Goal: Information Seeking & Learning: Find specific page/section

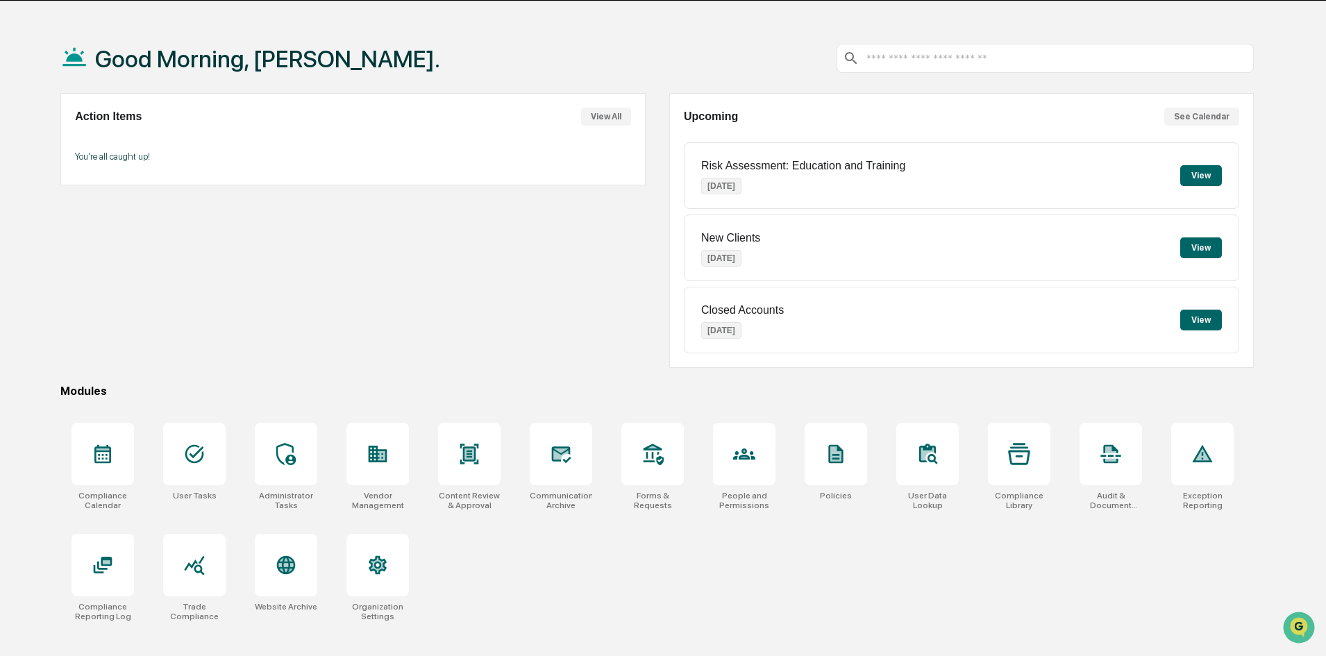
scroll to position [66, 0]
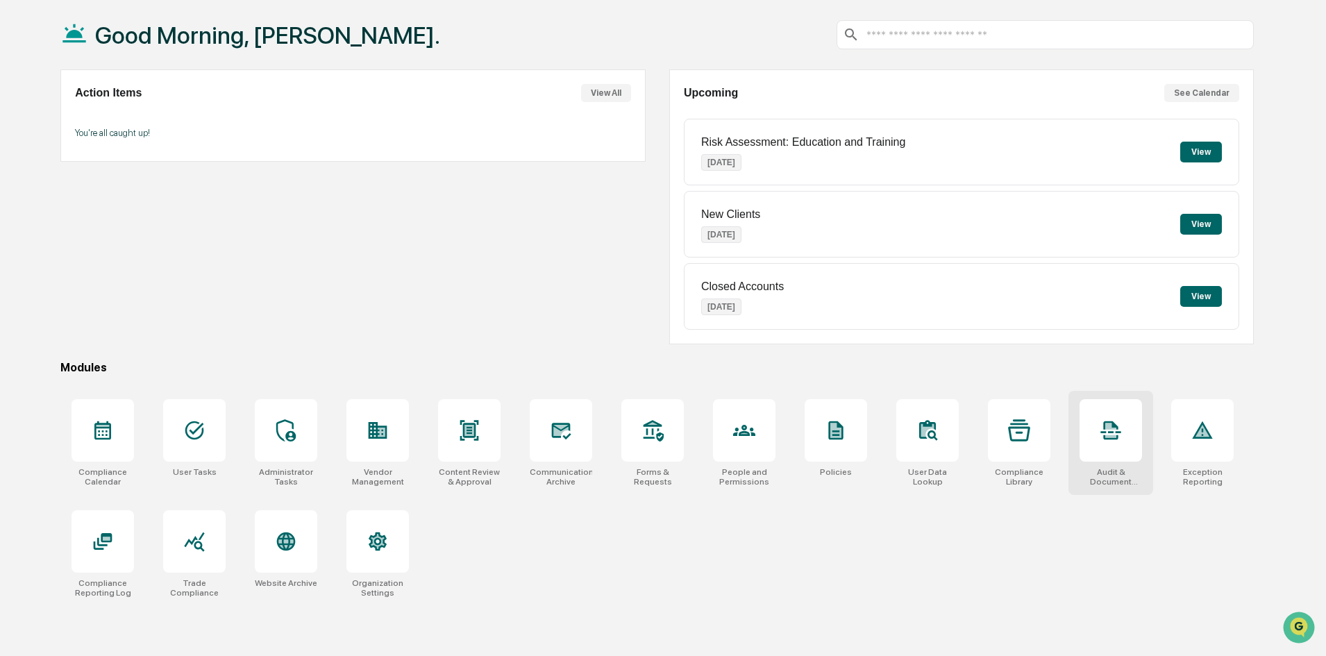
click at [1115, 426] on icon at bounding box center [1111, 430] width 20 height 19
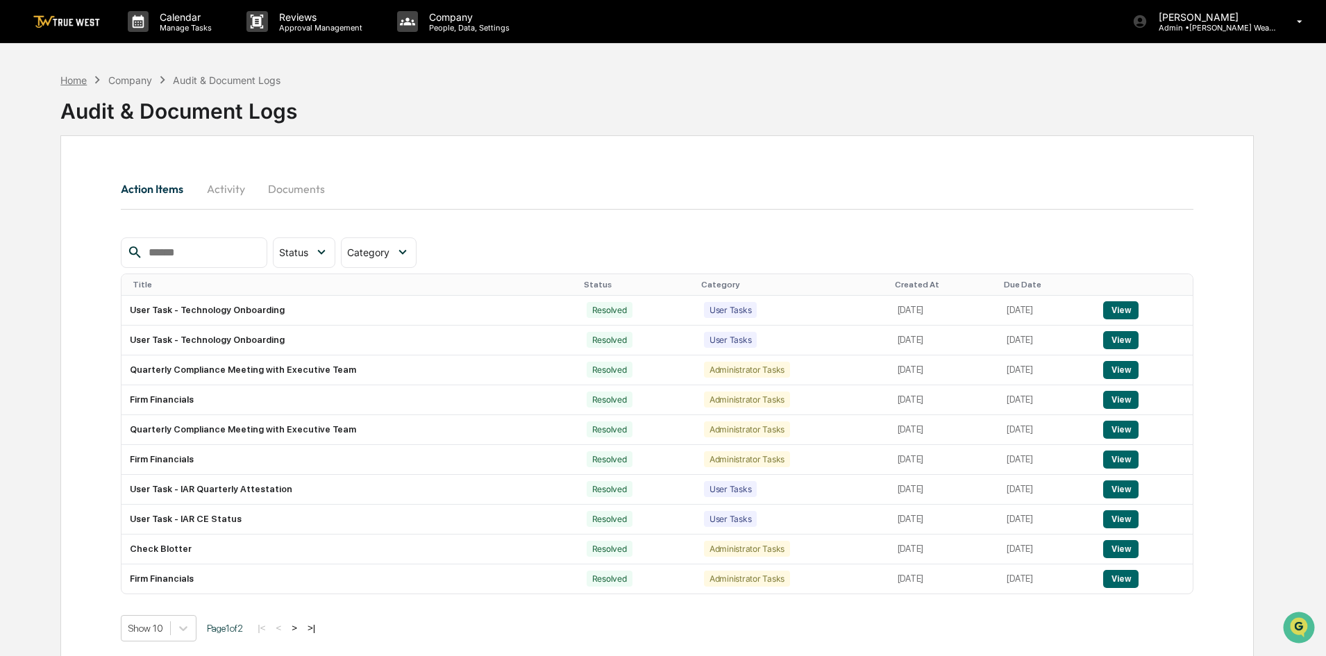
click at [87, 83] on div "Home" at bounding box center [73, 80] width 26 height 12
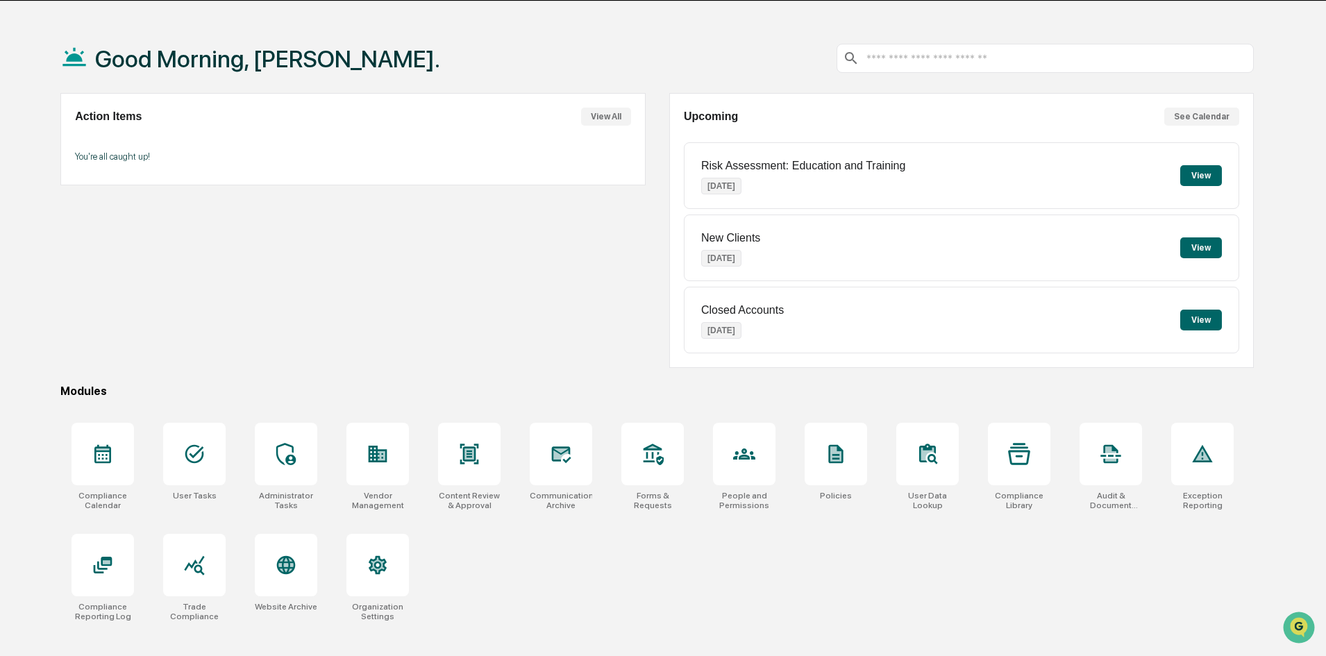
scroll to position [66, 0]
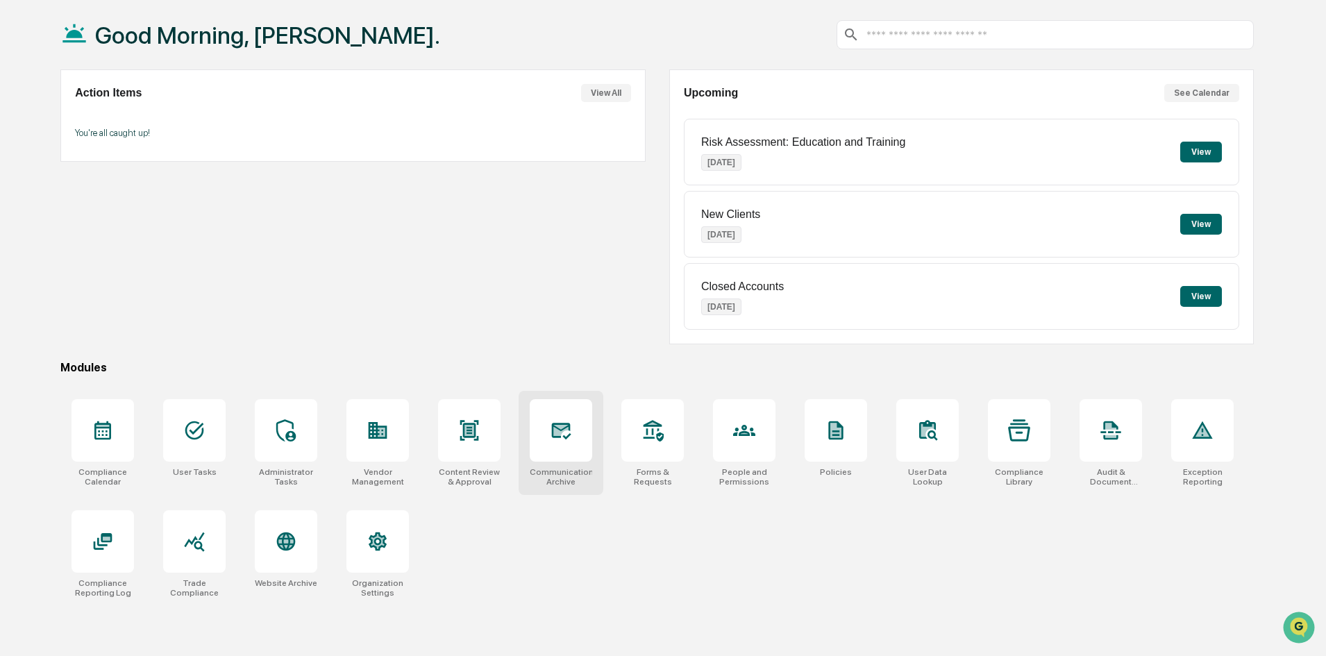
click at [564, 435] on icon at bounding box center [561, 430] width 22 height 22
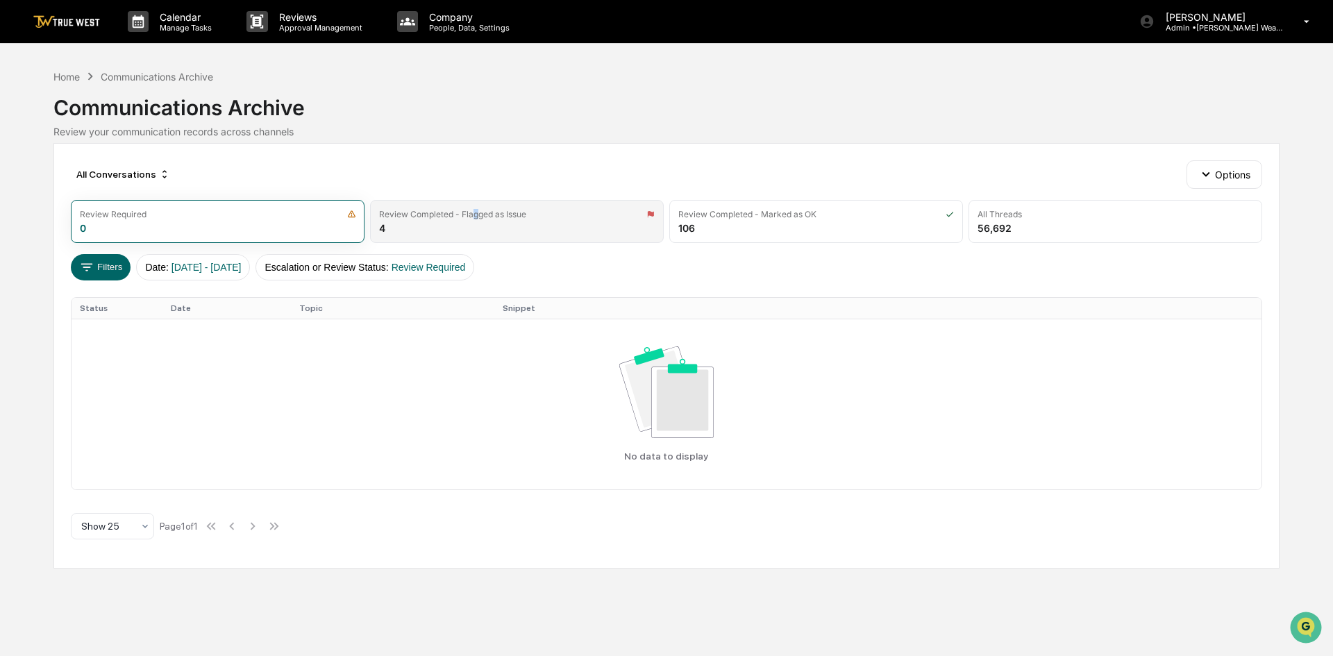
click at [476, 231] on div "Review Completed - Flagged as Issue 4" at bounding box center [517, 221] width 294 height 43
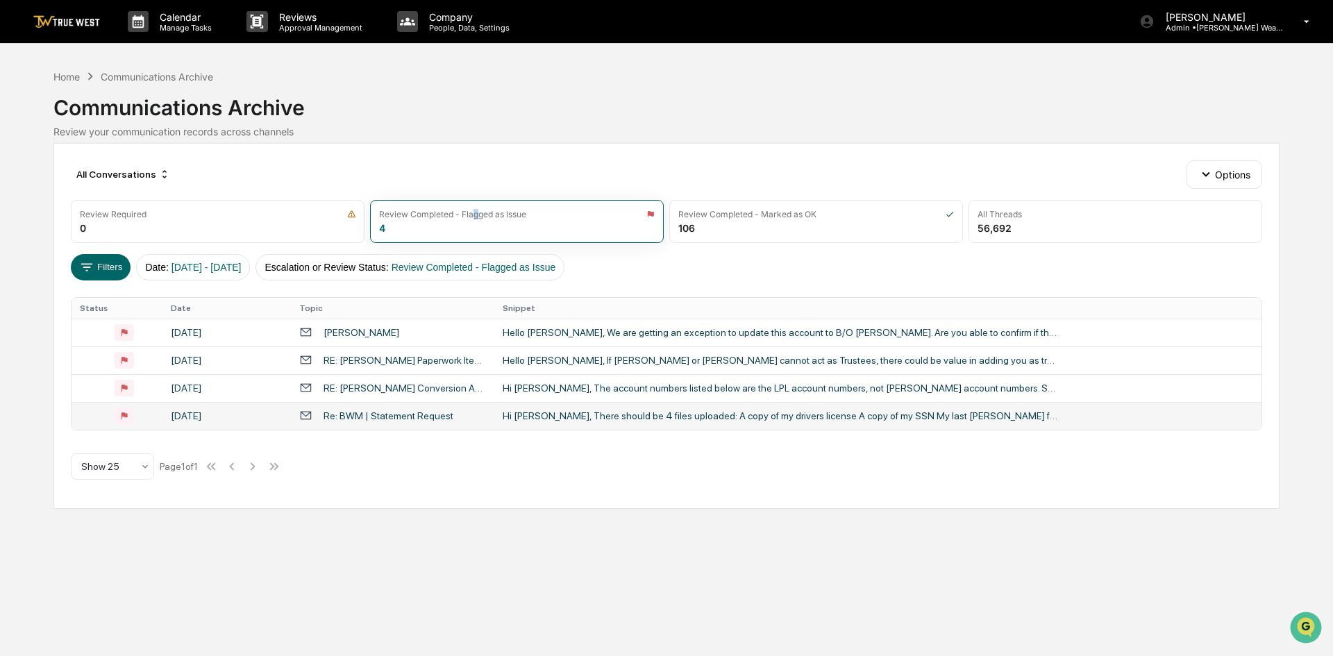
click at [394, 417] on div "Re: BWM | Statement Request" at bounding box center [388, 415] width 130 height 11
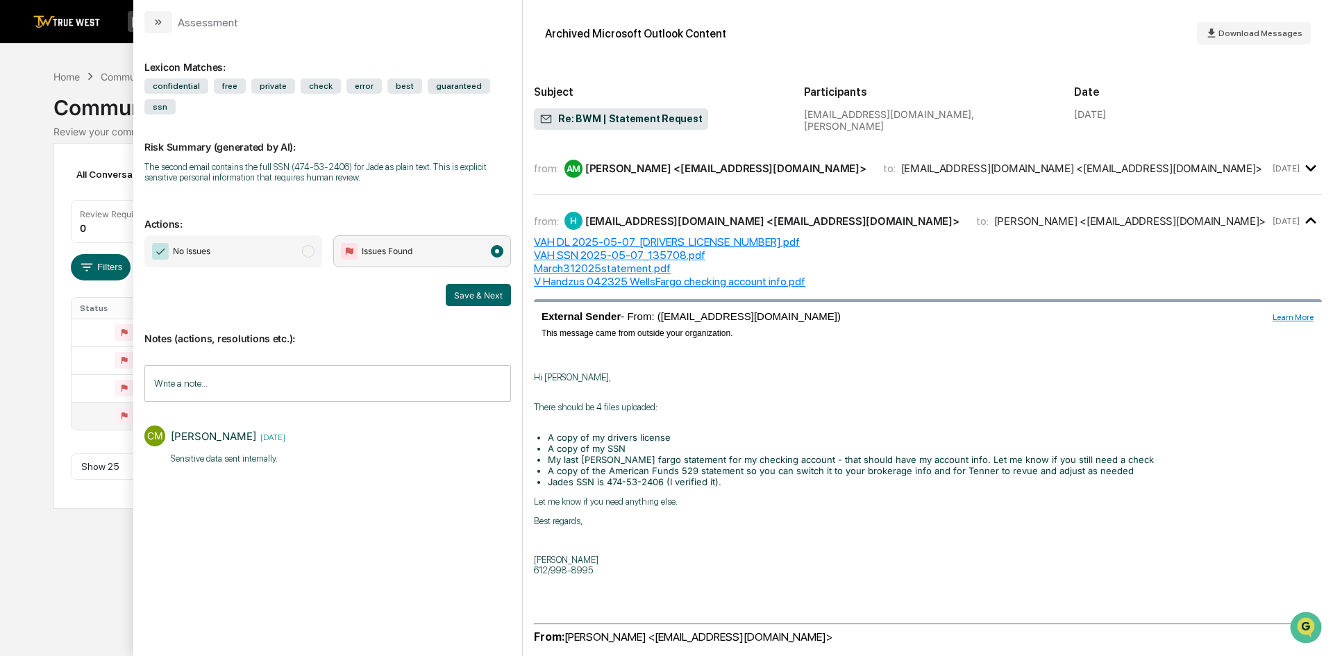
click at [837, 183] on div "from: AM Annasia Ford-Mccollum <amccollum@bernicke.com> to: handzusva@gmail.com…" at bounding box center [928, 174] width 788 height 42
click at [968, 177] on div "from: AM [PERSON_NAME] <[EMAIL_ADDRESS][DOMAIN_NAME]> to: [EMAIL_ADDRESS][DOMAI…" at bounding box center [928, 168] width 788 height 30
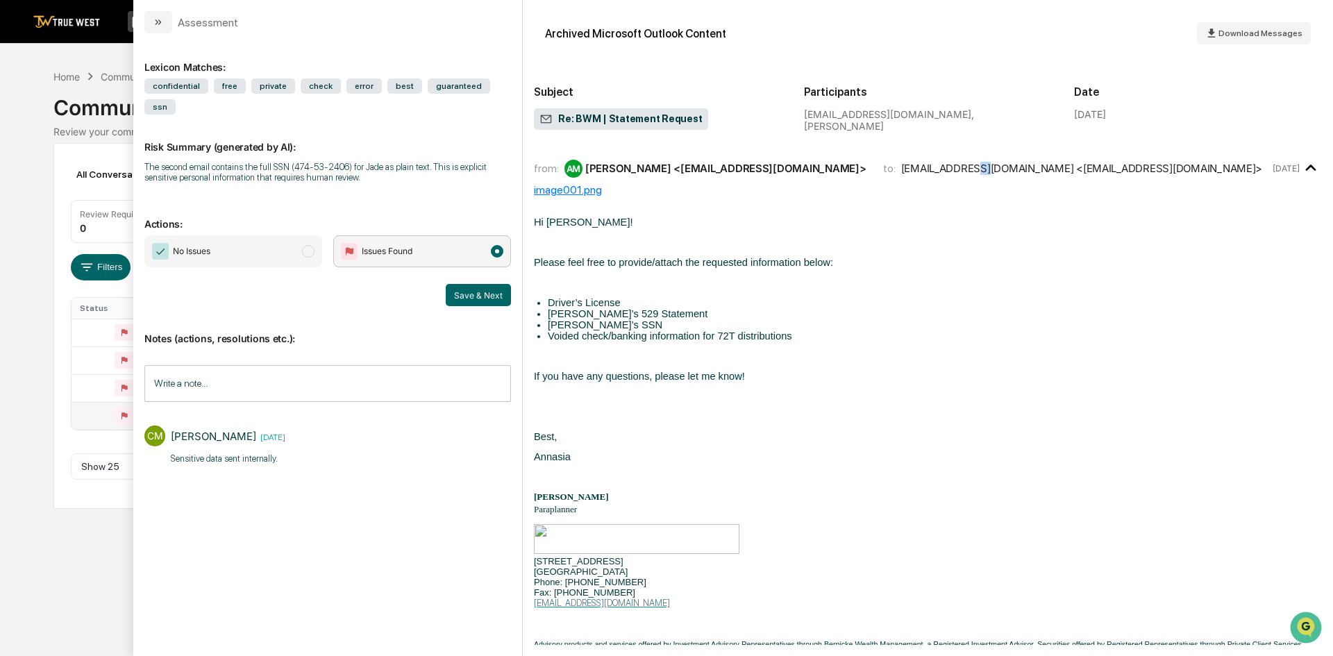
click at [1300, 169] on icon "modal" at bounding box center [1311, 168] width 23 height 23
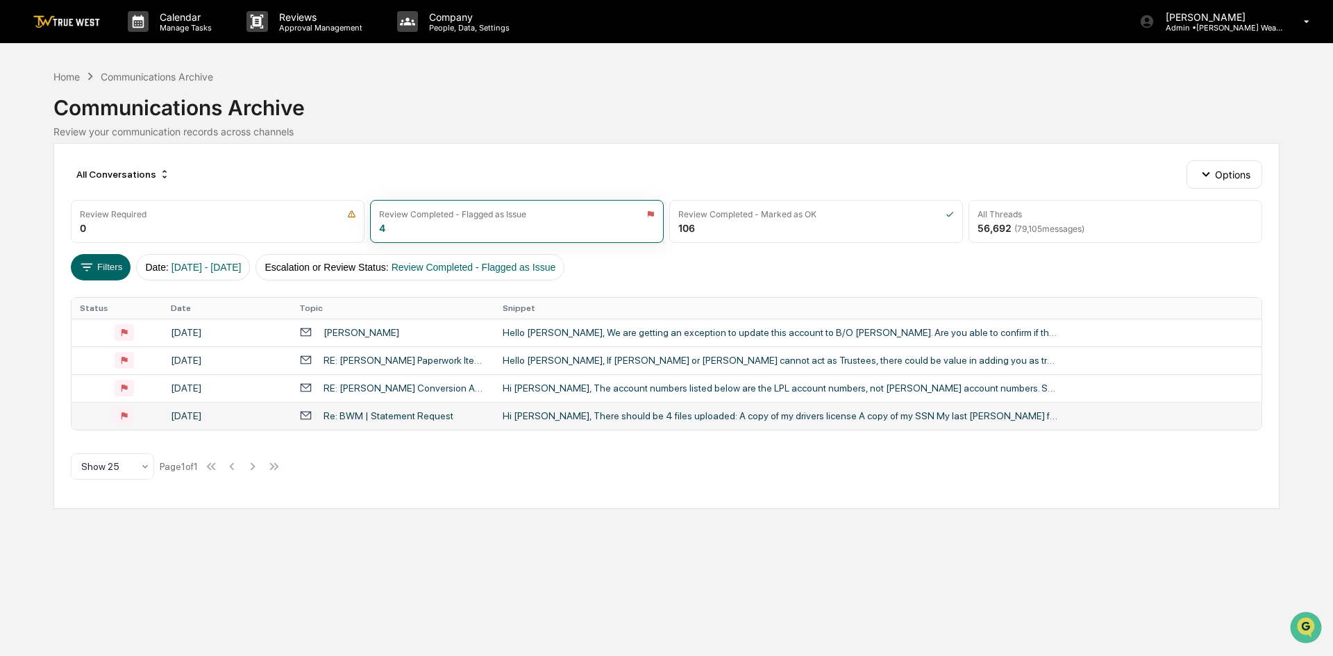
click at [26, 151] on div "Calendar Manage Tasks Reviews Approval Management Company People, Data, Setting…" at bounding box center [666, 328] width 1333 height 656
click at [78, 74] on div "Home" at bounding box center [66, 77] width 26 height 12
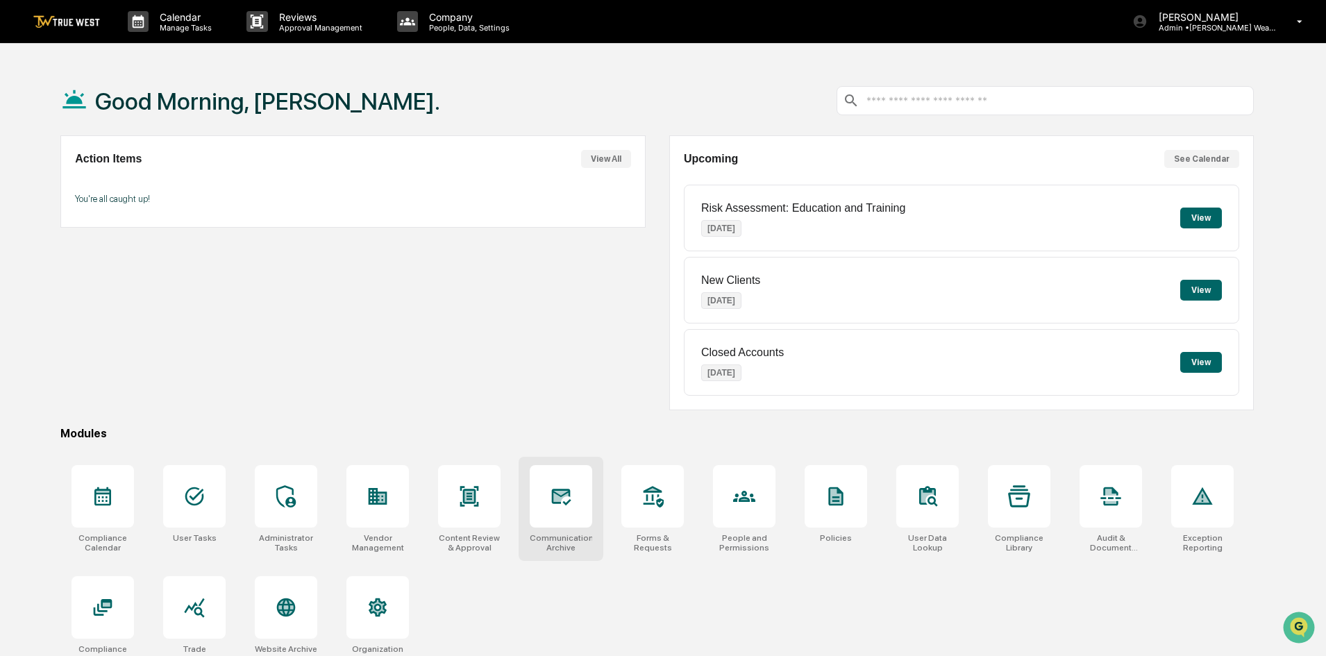
click at [554, 499] on icon at bounding box center [561, 496] width 15 height 11
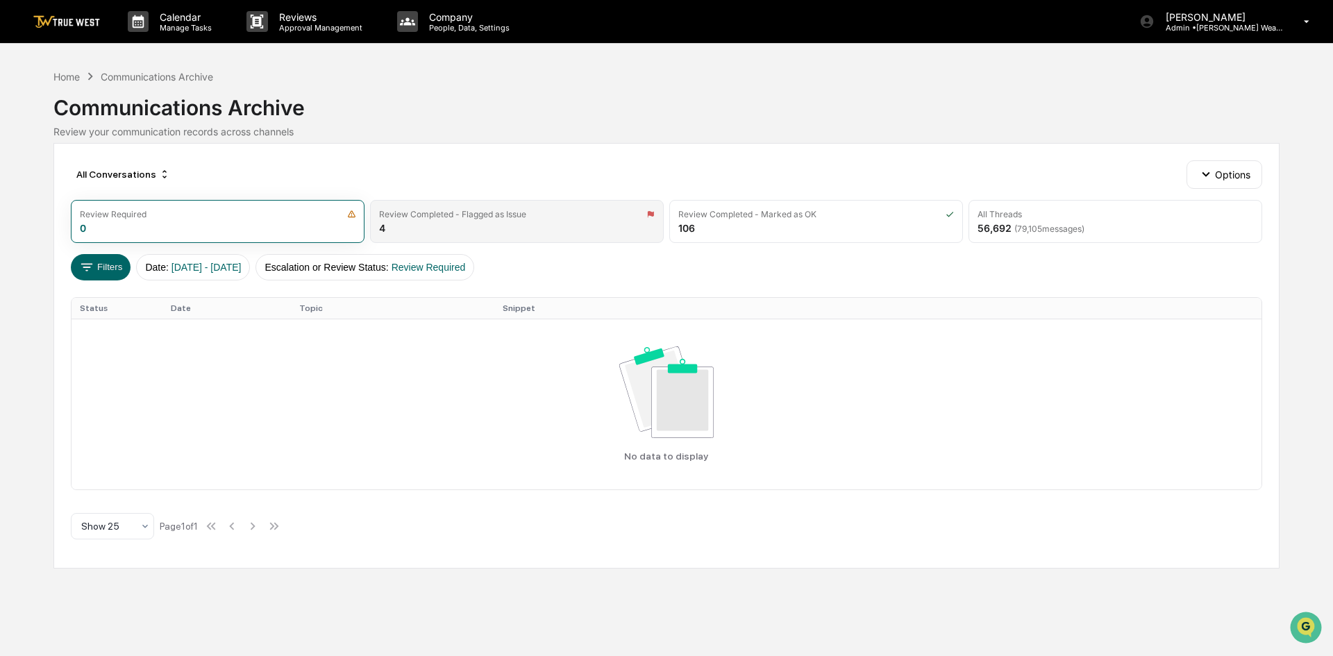
click at [538, 217] on div "Review Completed - Flagged as Issue" at bounding box center [517, 214] width 276 height 10
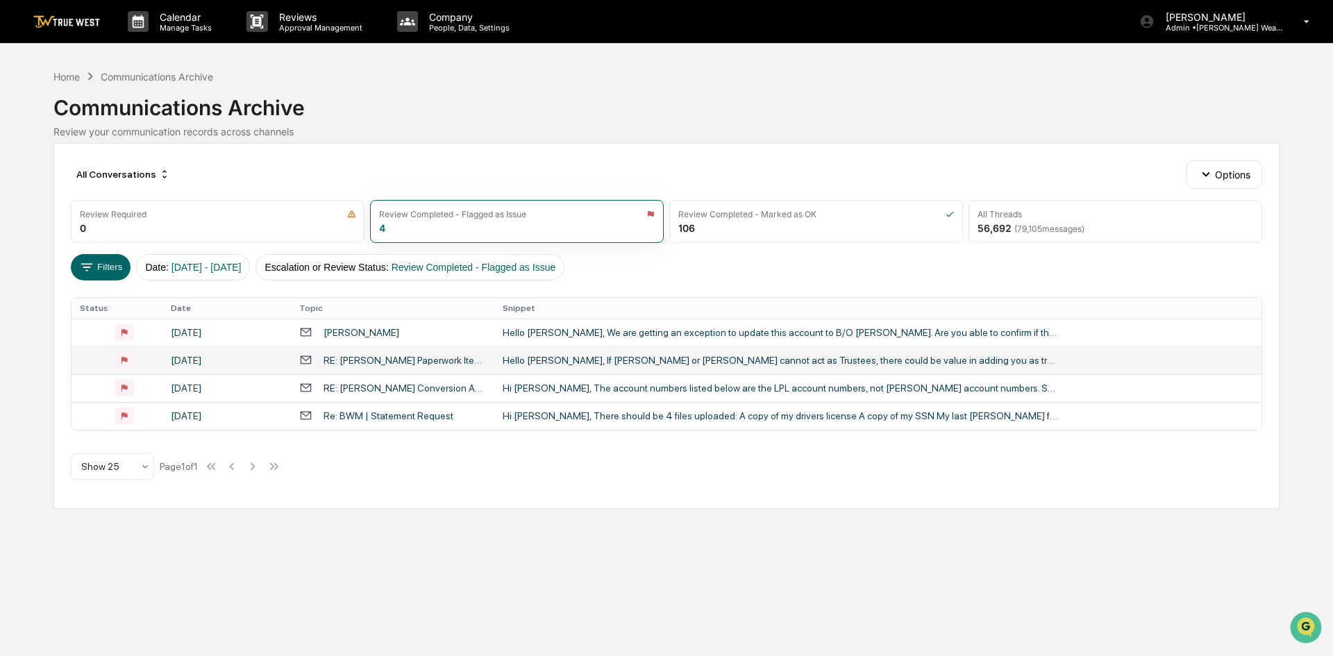
click at [551, 358] on div "Hello [PERSON_NAME], If [PERSON_NAME] or [PERSON_NAME] cannot act as Trustees, …" at bounding box center [780, 360] width 555 height 11
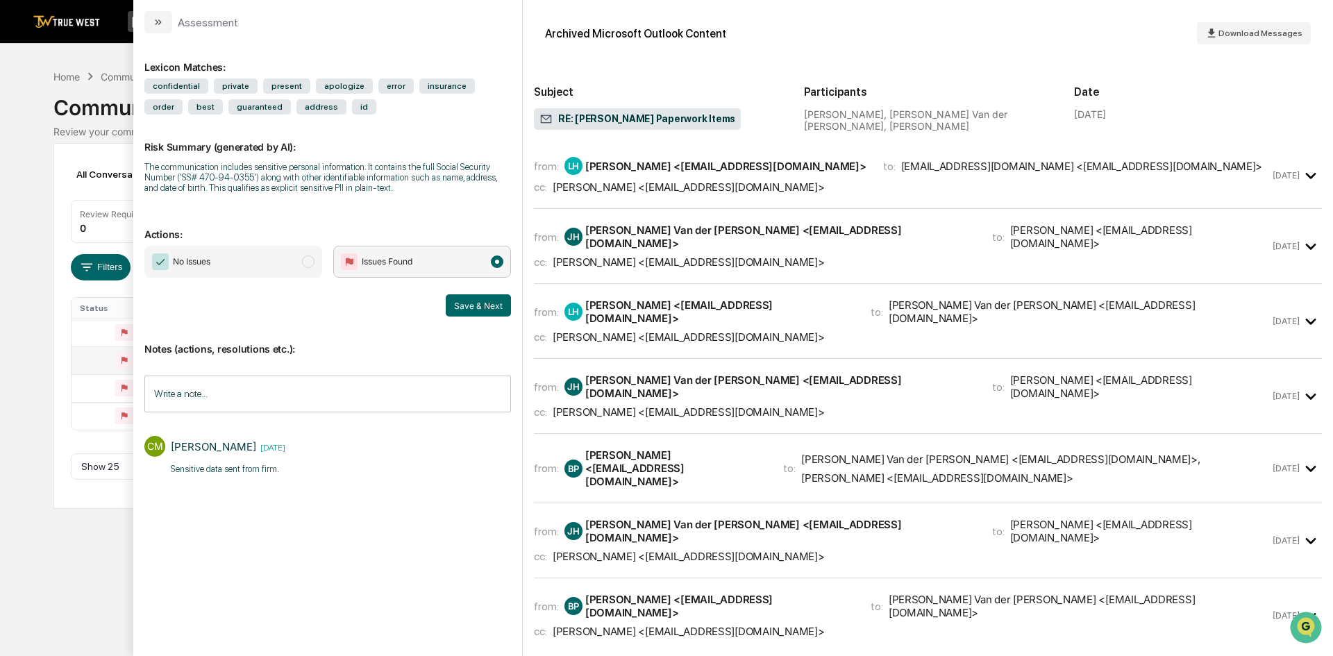
click at [103, 550] on div "Calendar Manage Tasks Reviews Approval Management Company People, Data, Setting…" at bounding box center [666, 328] width 1333 height 656
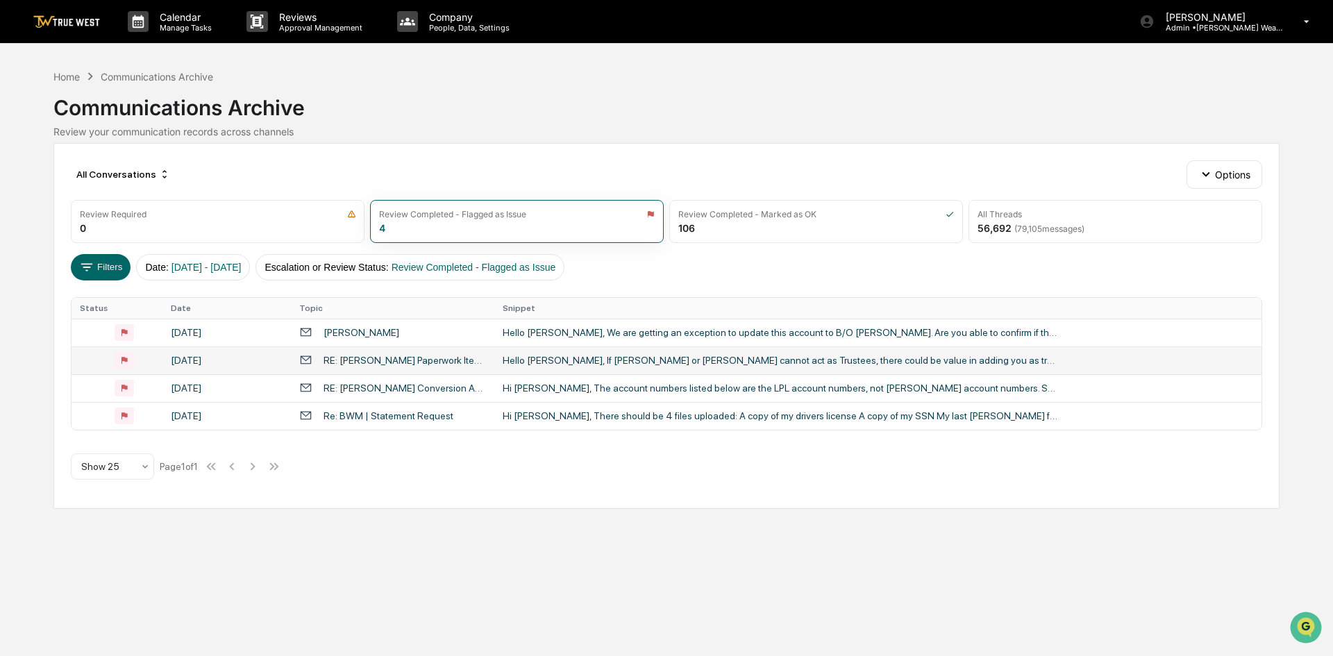
click at [554, 365] on div "Hello [PERSON_NAME], If [PERSON_NAME] or [PERSON_NAME] cannot act as Trustees, …" at bounding box center [780, 360] width 555 height 11
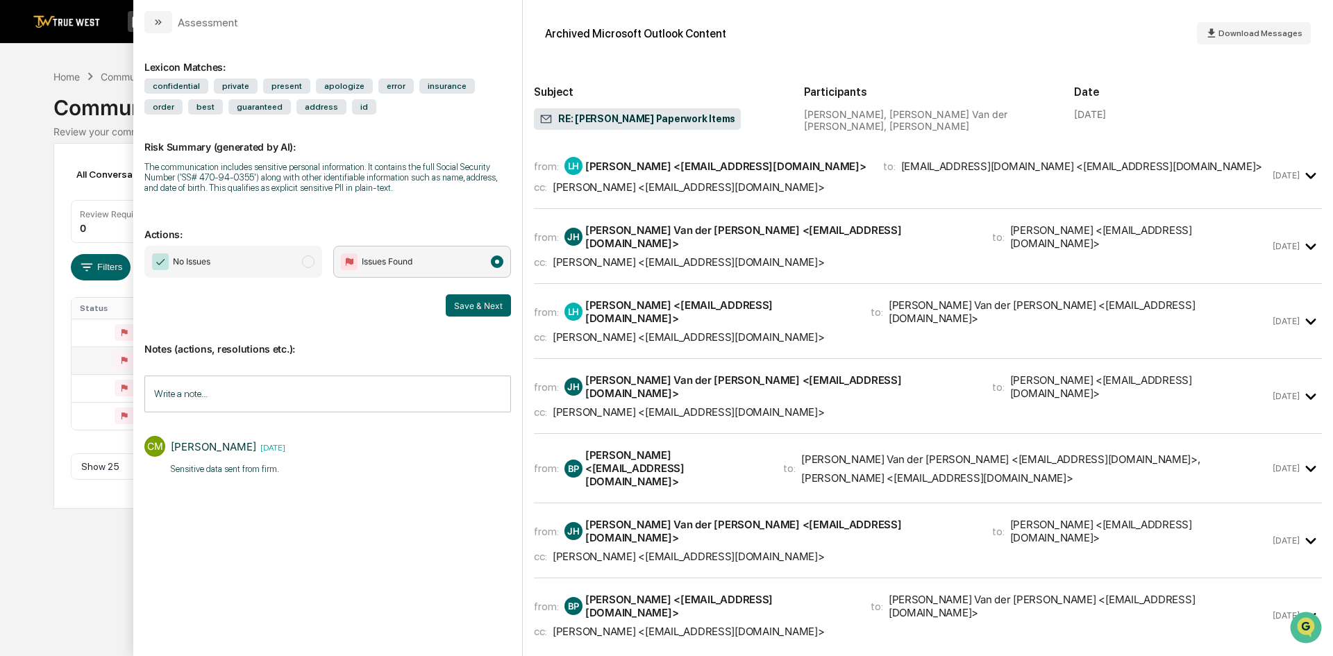
click at [61, 547] on div "Calendar Manage Tasks Reviews Approval Management Company People, Data, Setting…" at bounding box center [666, 328] width 1333 height 656
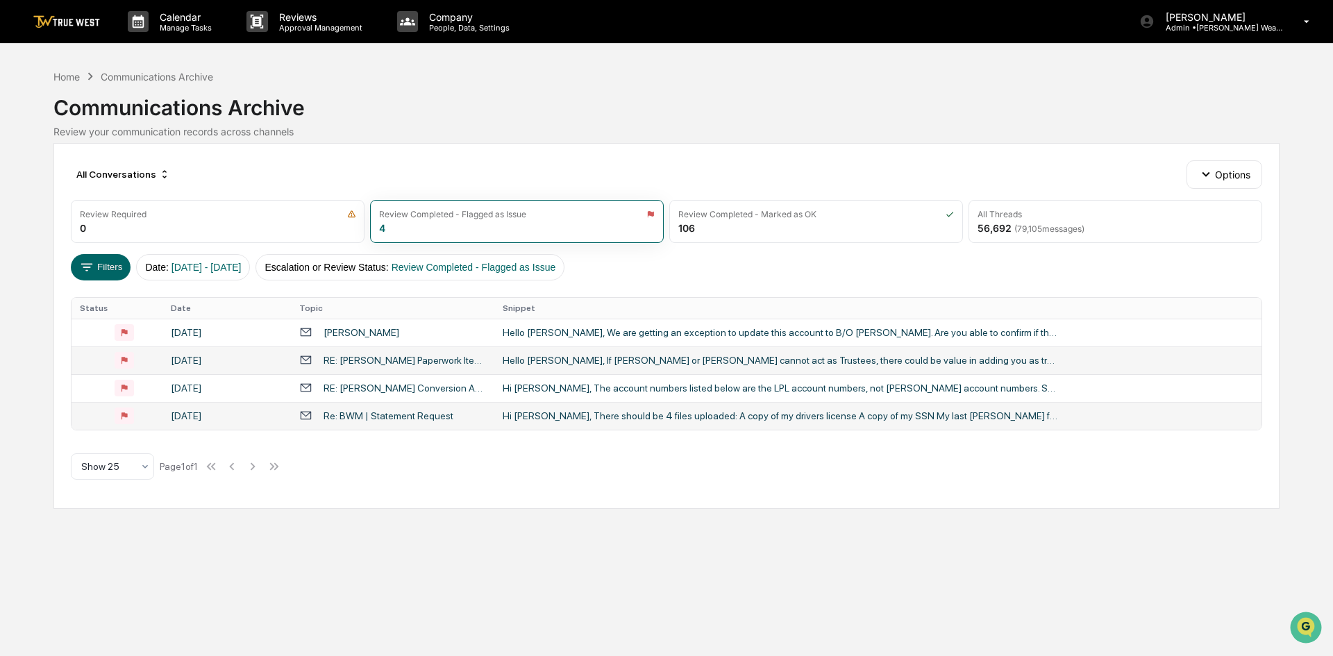
click at [727, 420] on div "Hi [PERSON_NAME], There should be 4 files uploaded: A copy of my drivers licens…" at bounding box center [780, 415] width 555 height 11
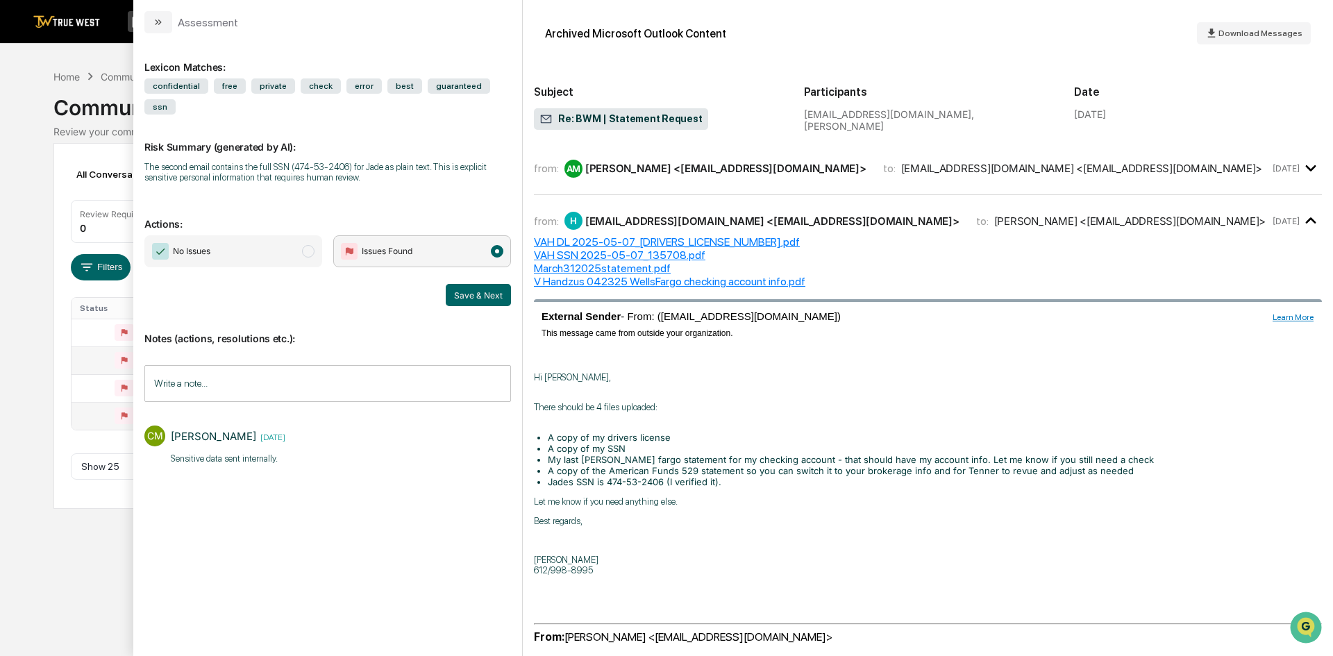
click at [851, 179] on div "from: AM [PERSON_NAME] <[EMAIL_ADDRESS][DOMAIN_NAME]> to: [EMAIL_ADDRESS][DOMAI…" at bounding box center [928, 168] width 788 height 30
